Goal: Information Seeking & Learning: Find contact information

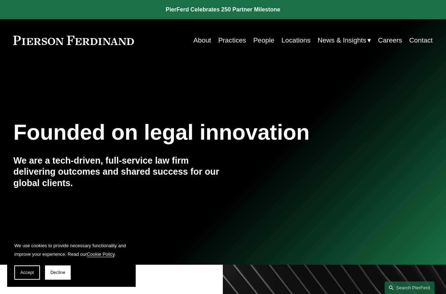
click at [273, 38] on nav "About Practices People Locations News & Insights News Insights Blogs Careers Co…" at bounding box center [313, 41] width 239 height 14
click at [268, 40] on link "People" at bounding box center [263, 41] width 21 height 14
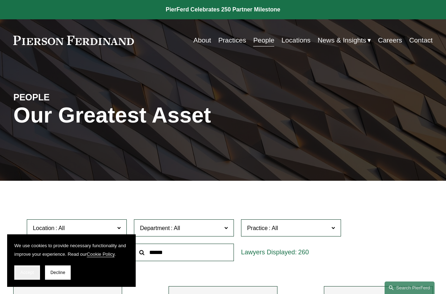
click at [31, 272] on span "Accept" at bounding box center [27, 272] width 14 height 5
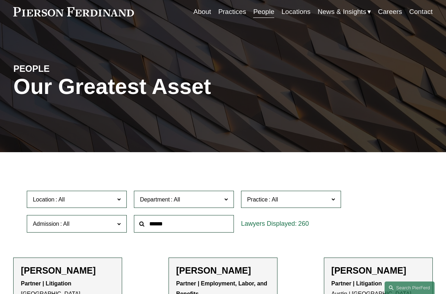
scroll to position [29, 0]
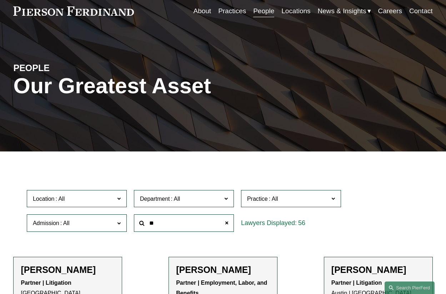
type input "*"
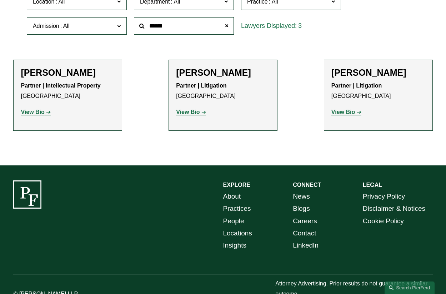
scroll to position [227, 0]
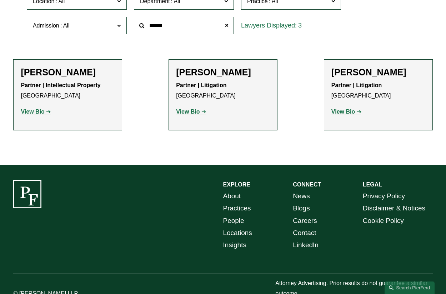
type input "******"
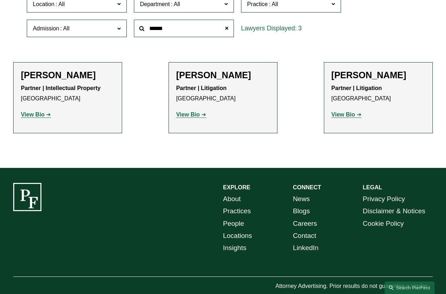
click at [185, 111] on p "View Bio" at bounding box center [223, 115] width 94 height 10
click at [185, 115] on strong "View Bio" at bounding box center [188, 114] width 24 height 6
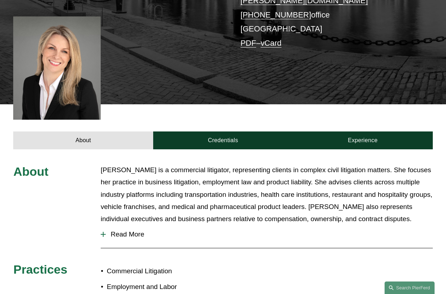
scroll to position [142, 0]
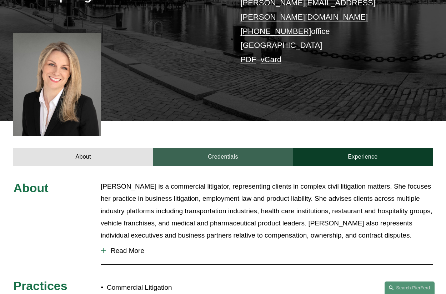
click at [230, 148] on link "Credentials" at bounding box center [223, 157] width 140 height 18
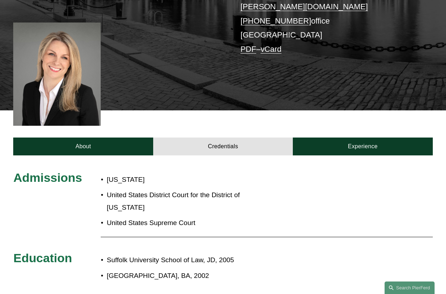
scroll to position [163, 0]
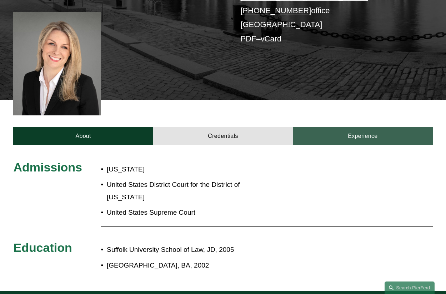
click at [370, 127] on link "Experience" at bounding box center [363, 136] width 140 height 18
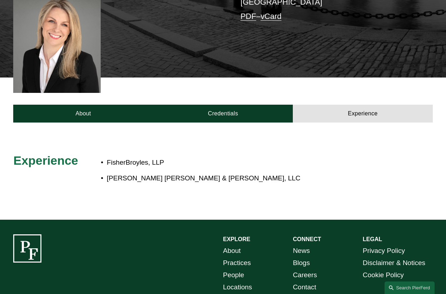
scroll to position [190, 0]
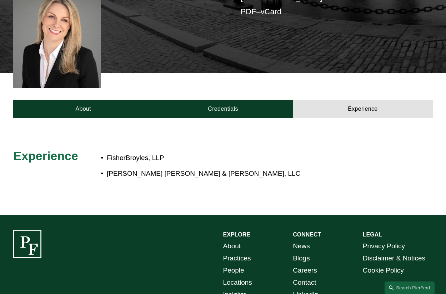
click at [53, 26] on div at bounding box center [57, 37] width 88 height 104
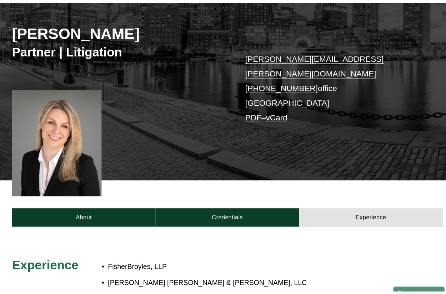
scroll to position [87, 0]
